Goal: Task Accomplishment & Management: Use online tool/utility

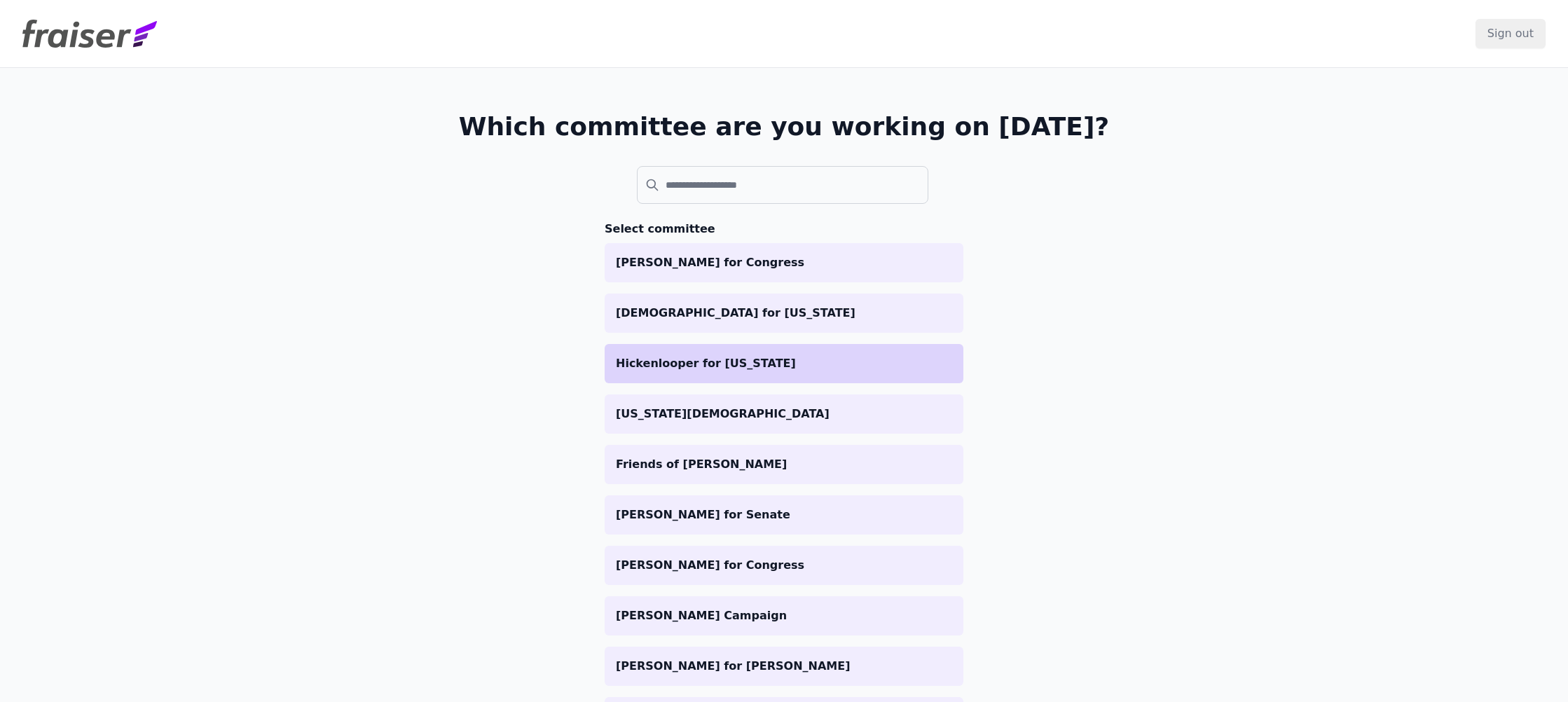
click at [646, 373] on li "Hickenlooper for [US_STATE]" at bounding box center [783, 364] width 358 height 39
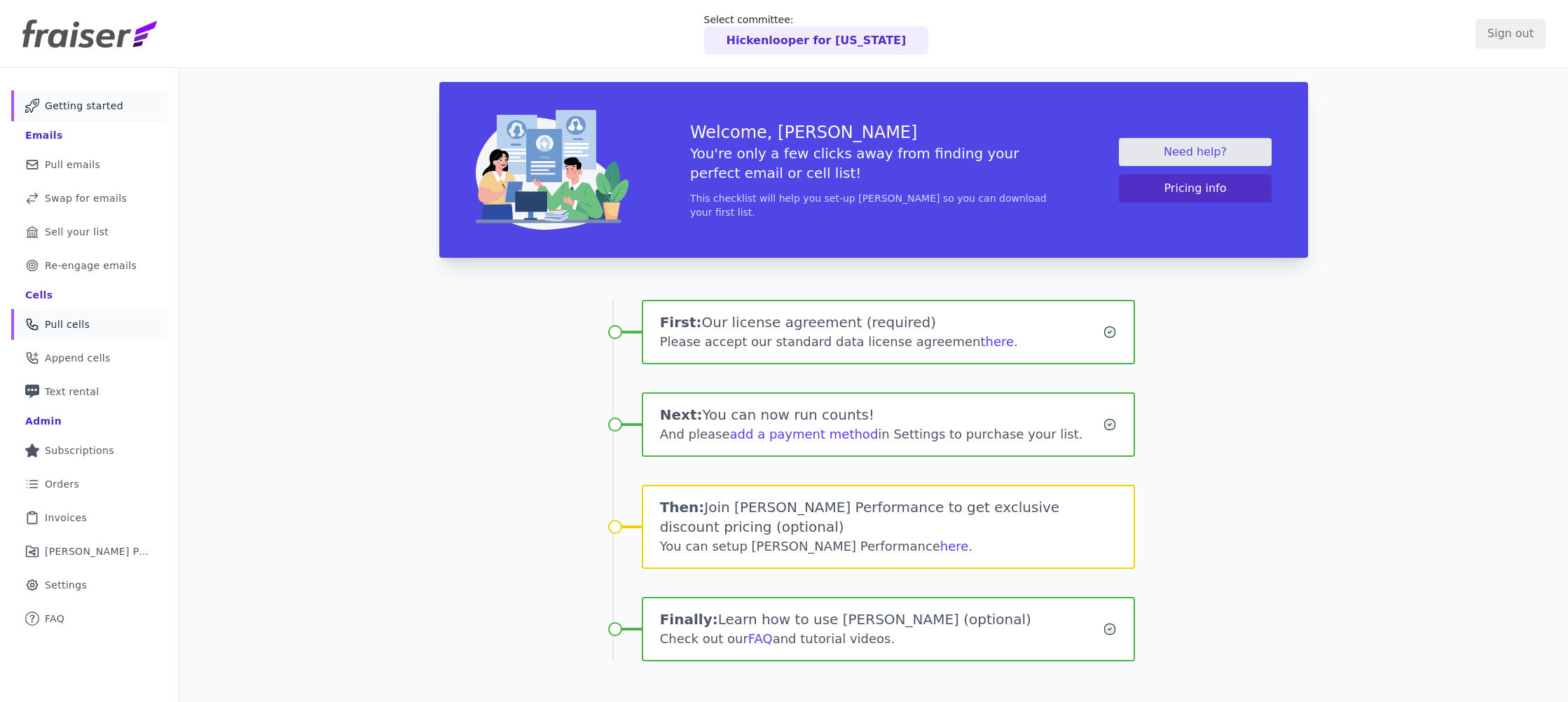
click at [59, 328] on span "Pull cells" at bounding box center [67, 325] width 45 height 14
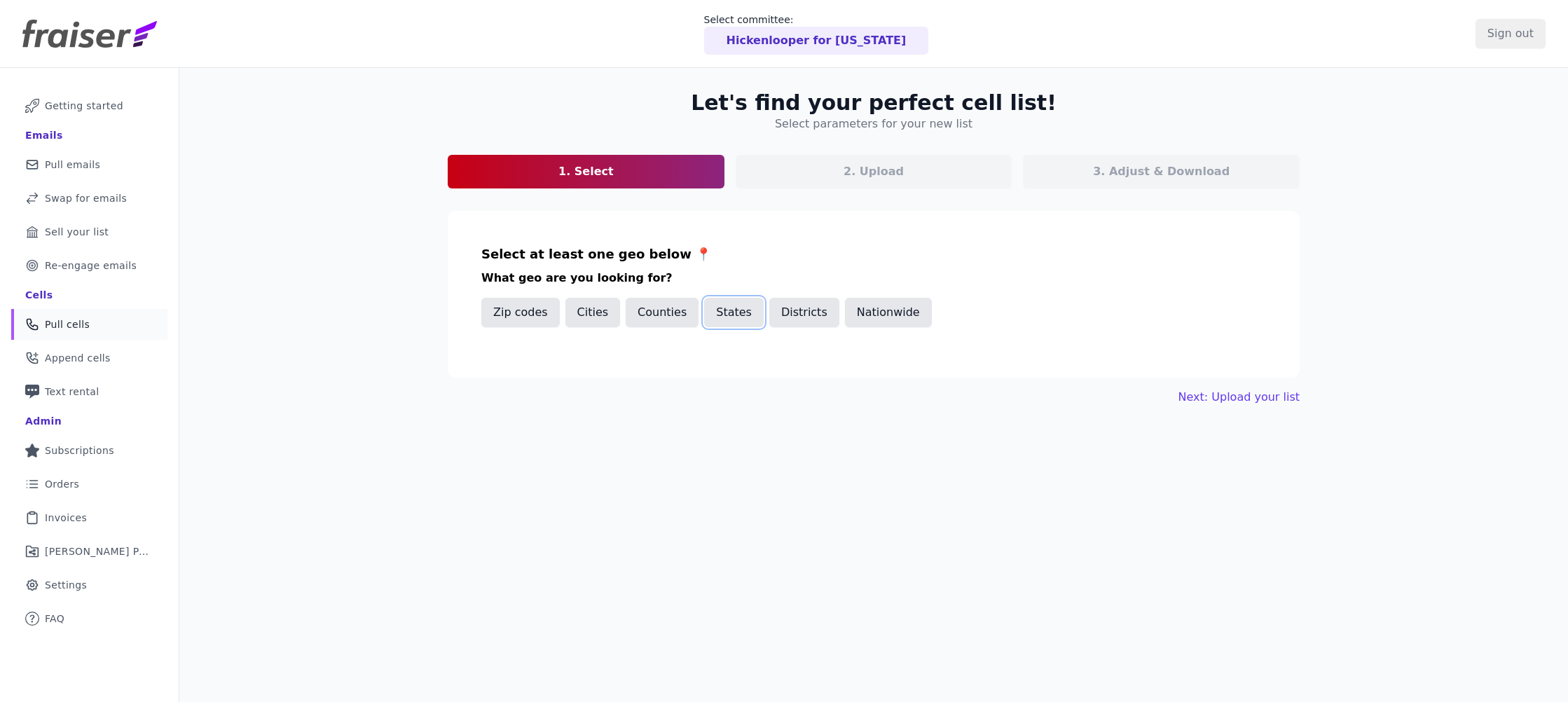
click at [733, 321] on button "States" at bounding box center [734, 312] width 60 height 30
click at [702, 361] on input "text" at bounding box center [880, 359] width 772 height 17
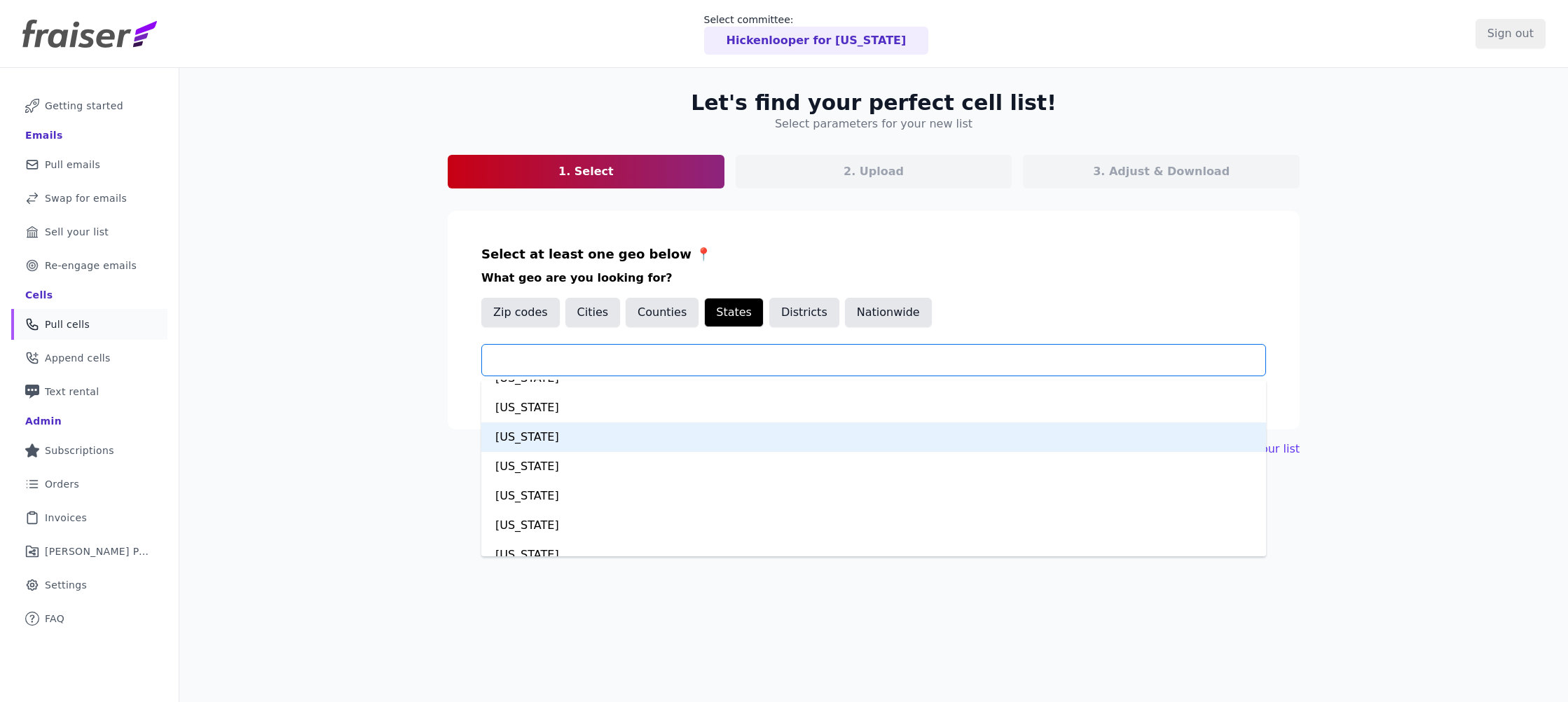
scroll to position [113, 0]
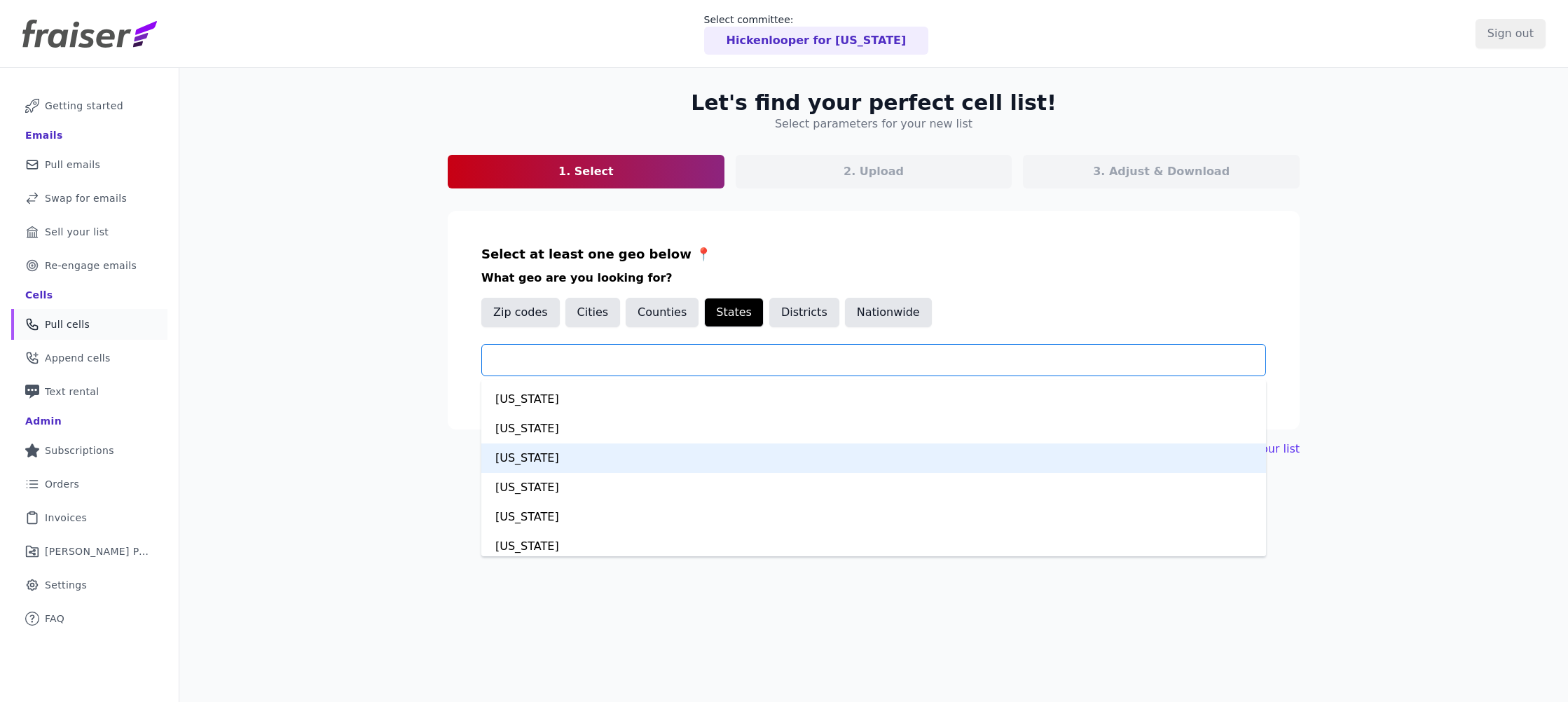
click at [612, 458] on div "[US_STATE]" at bounding box center [873, 458] width 785 height 30
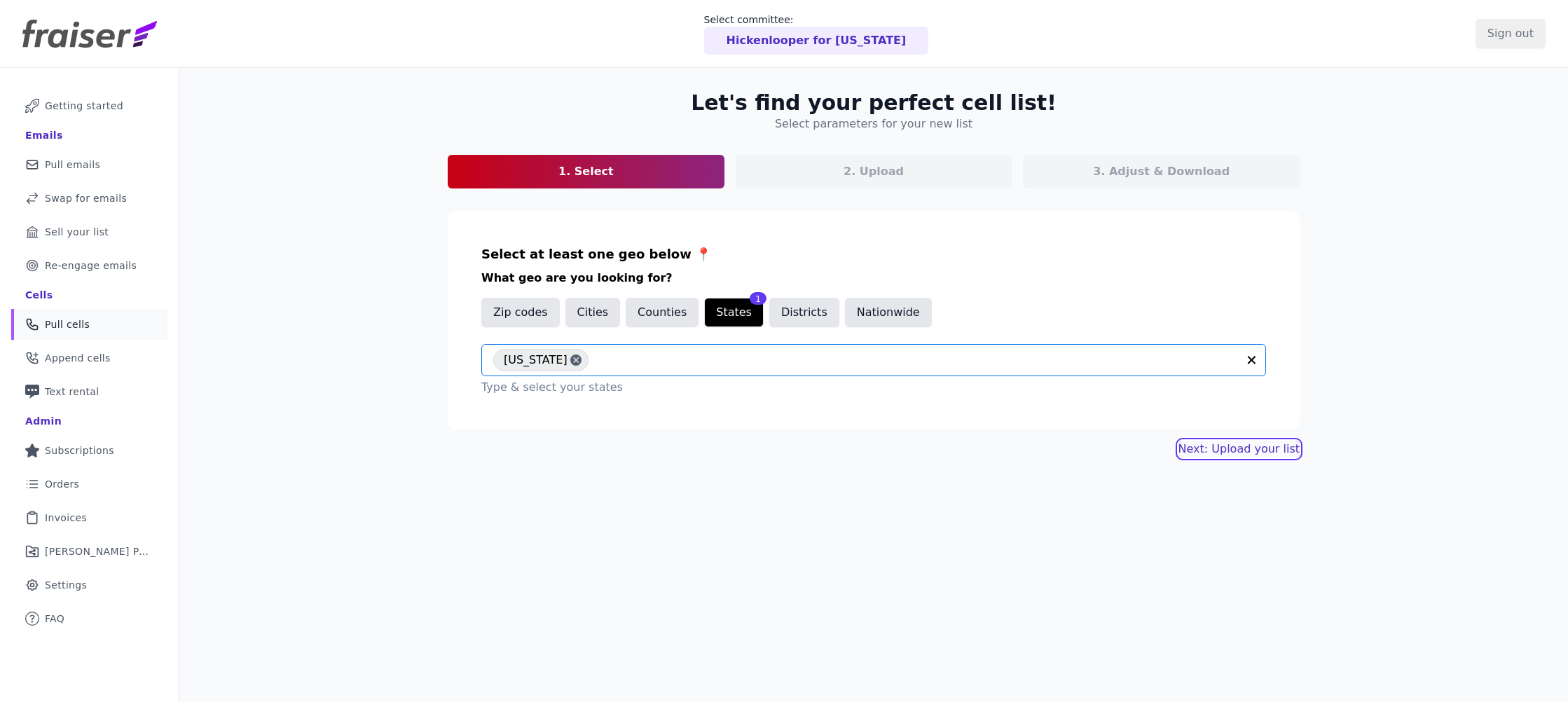
click at [1229, 453] on link "Next: Upload your list" at bounding box center [1239, 449] width 122 height 17
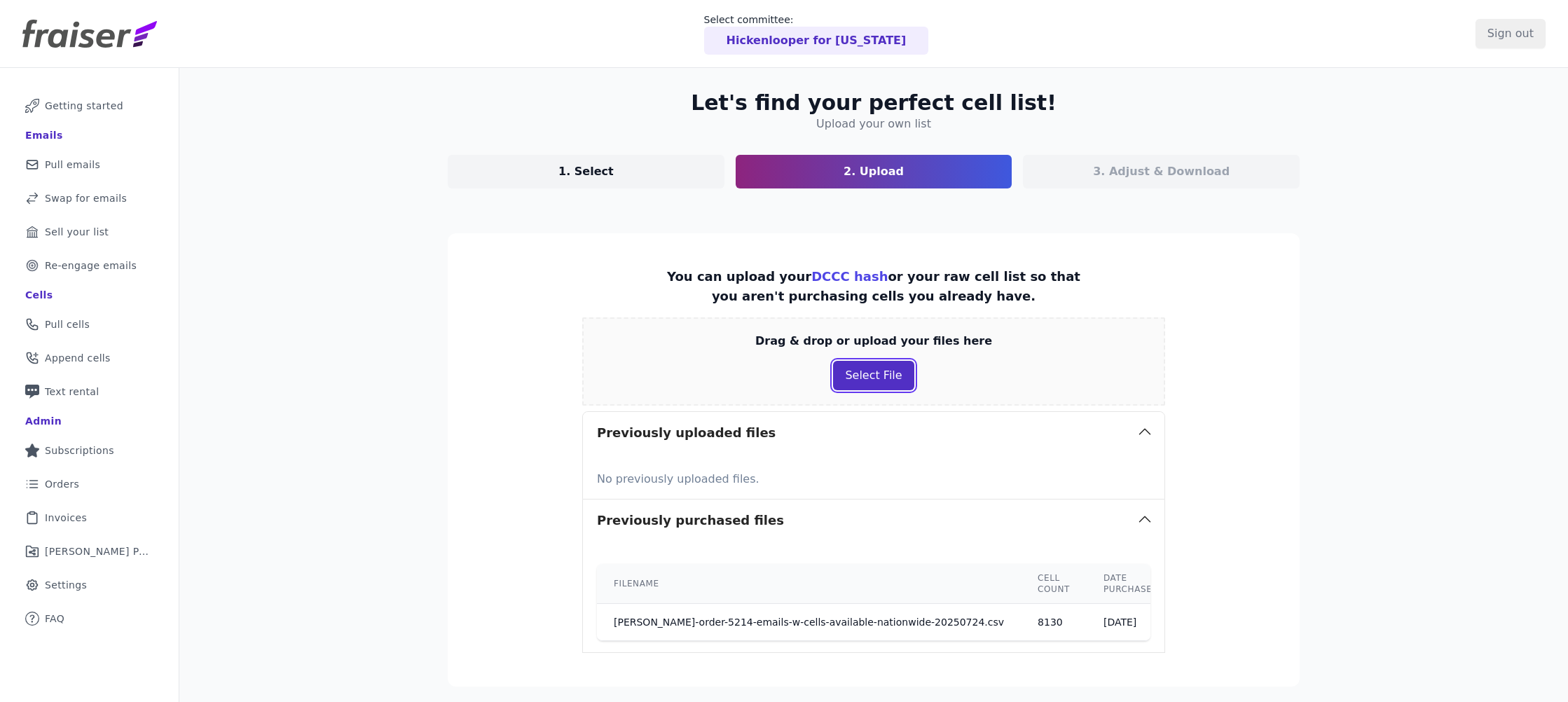
click at [864, 368] on button "Select File" at bounding box center [873, 376] width 80 height 30
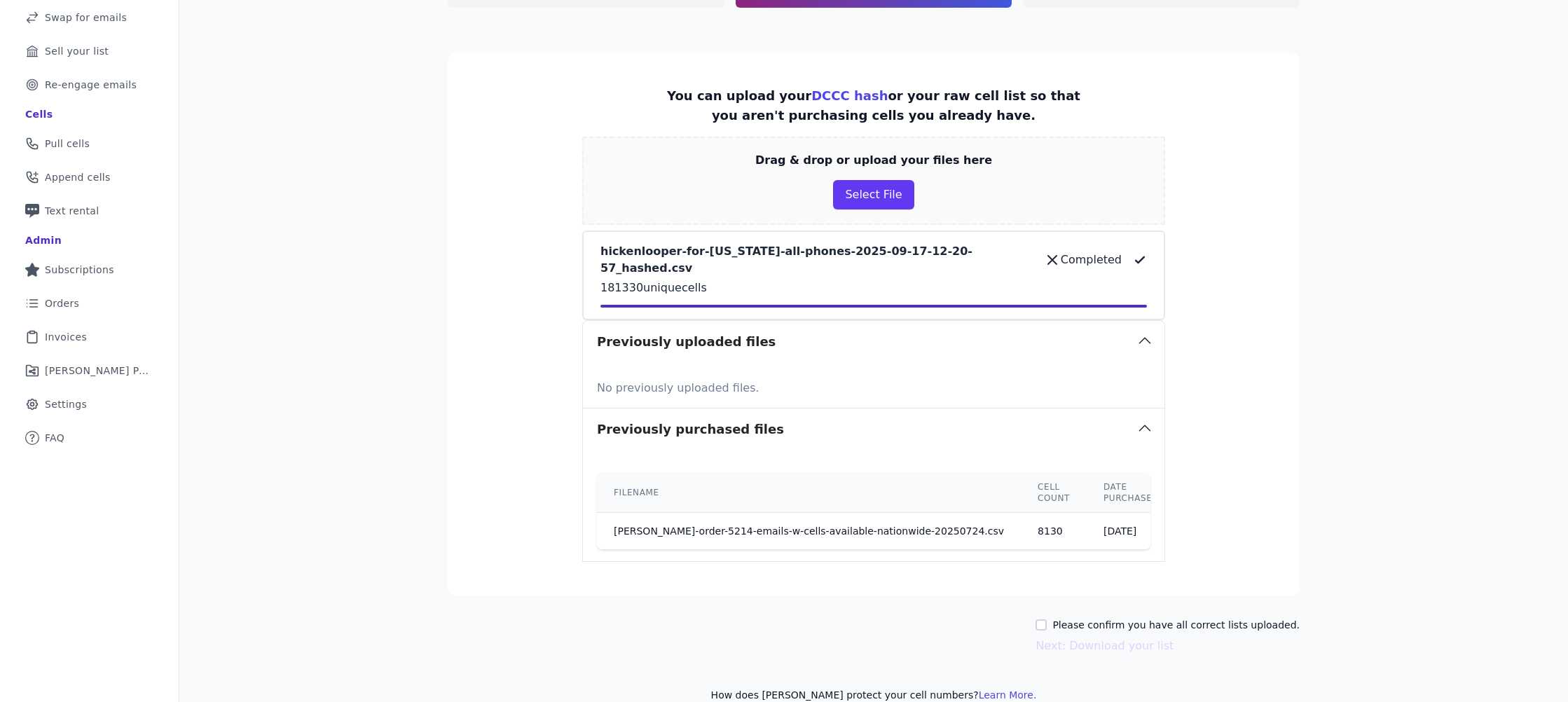
scroll to position [186, 0]
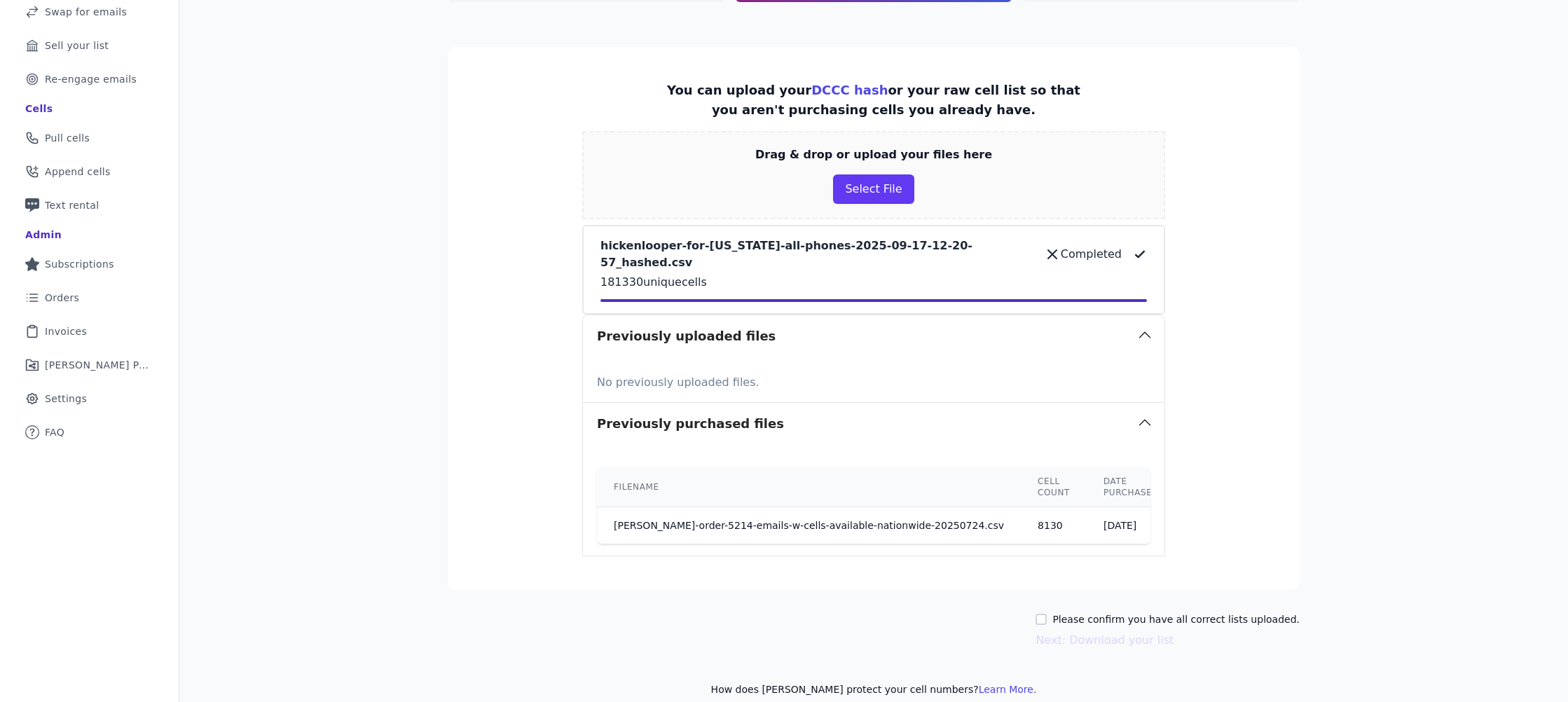
click at [1068, 613] on div "Please confirm you have all correct lists uploaded." at bounding box center [1167, 620] width 264 height 14
click at [1047, 613] on input "Please confirm you have all correct lists uploaded." at bounding box center [1041, 619] width 12 height 12
checkbox input "true"
click at [840, 274] on p "181330 unique cells" at bounding box center [873, 282] width 546 height 17
click at [1117, 632] on button "Next: Download your list" at bounding box center [1104, 640] width 138 height 17
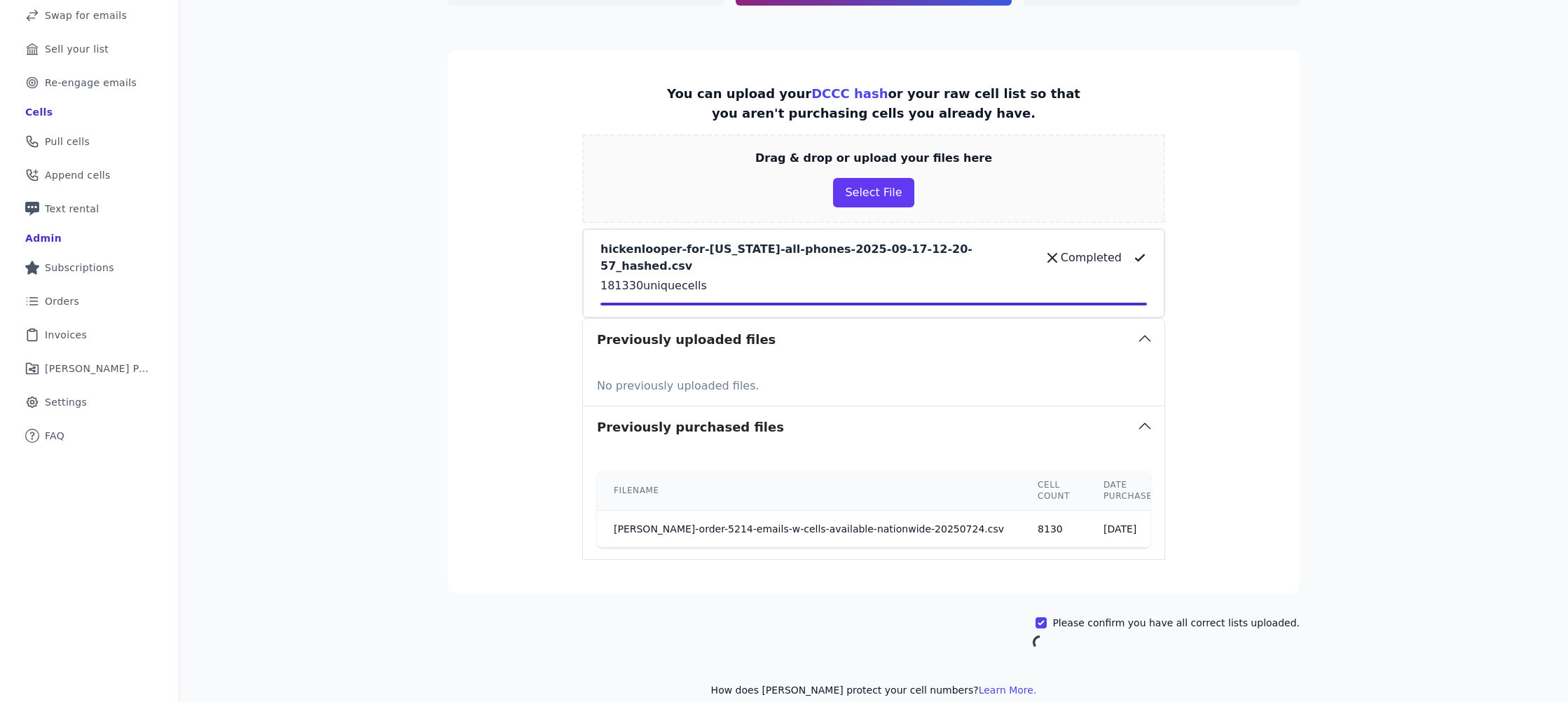
scroll to position [0, 0]
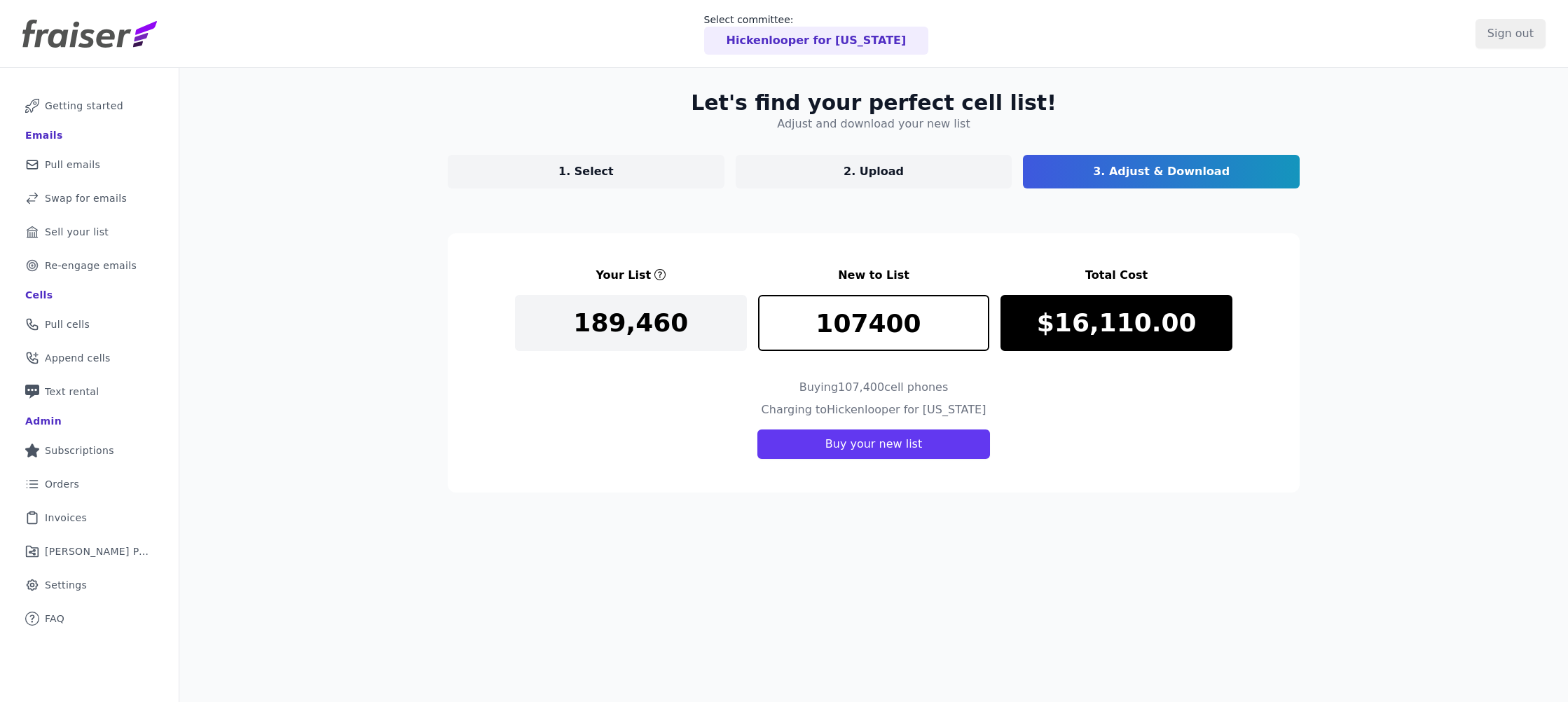
click at [597, 174] on p "1. Select" at bounding box center [586, 172] width 55 height 17
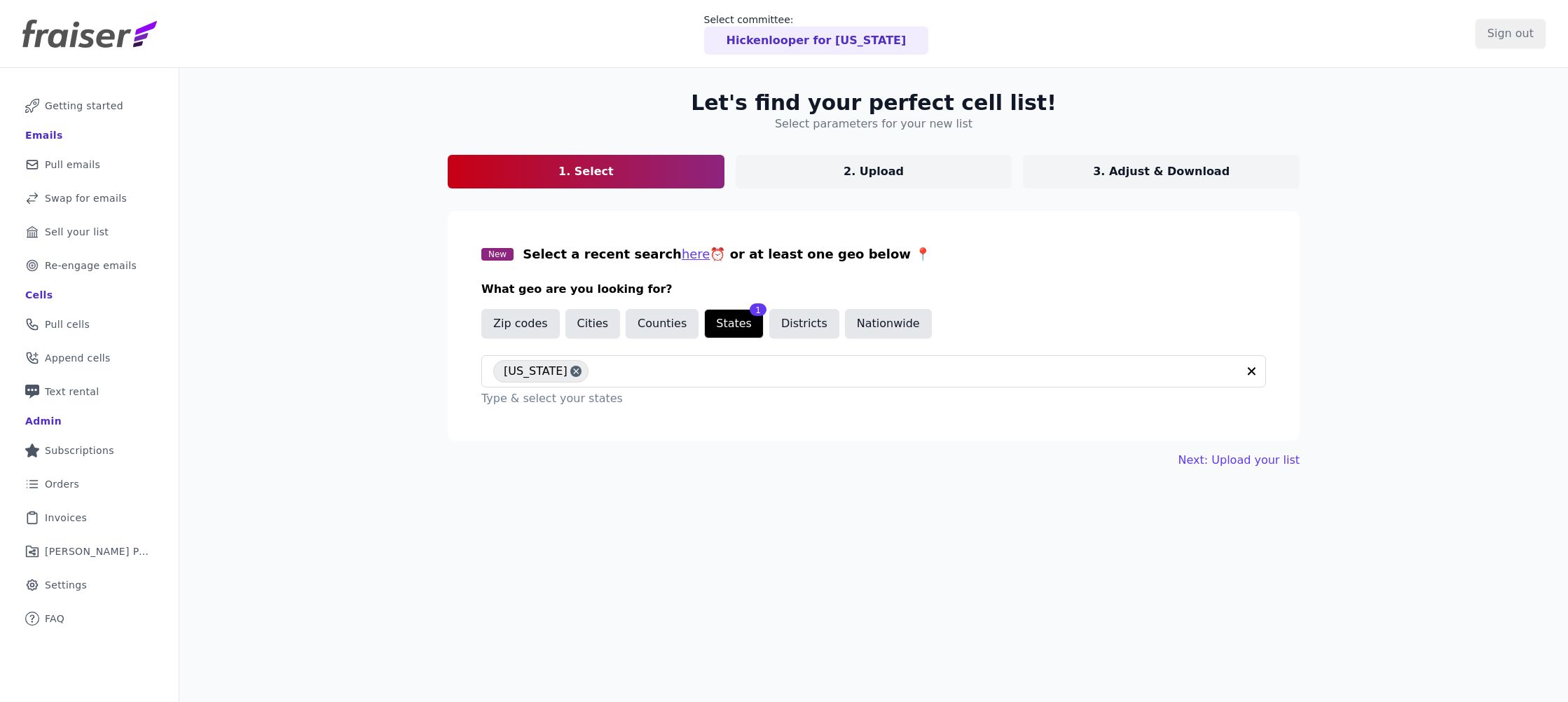
click at [1110, 173] on p "3. Adjust & Download" at bounding box center [1160, 172] width 137 height 17
